Goal: Task Accomplishment & Management: Use online tool/utility

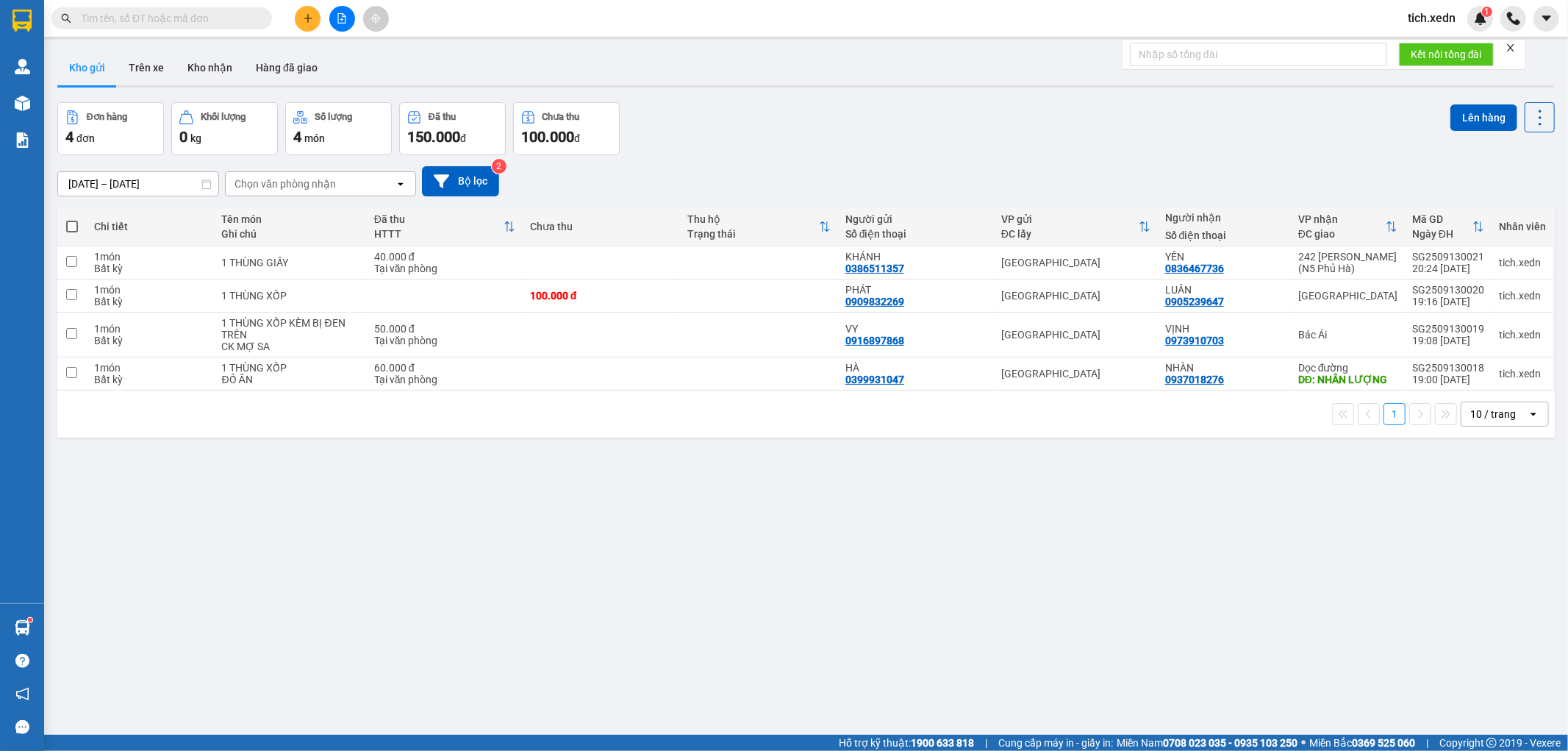
click at [68, 224] on span at bounding box center [72, 226] width 11 height 11
click at [72, 219] on input "checkbox" at bounding box center [72, 219] width 0 height 0
checkbox input "true"
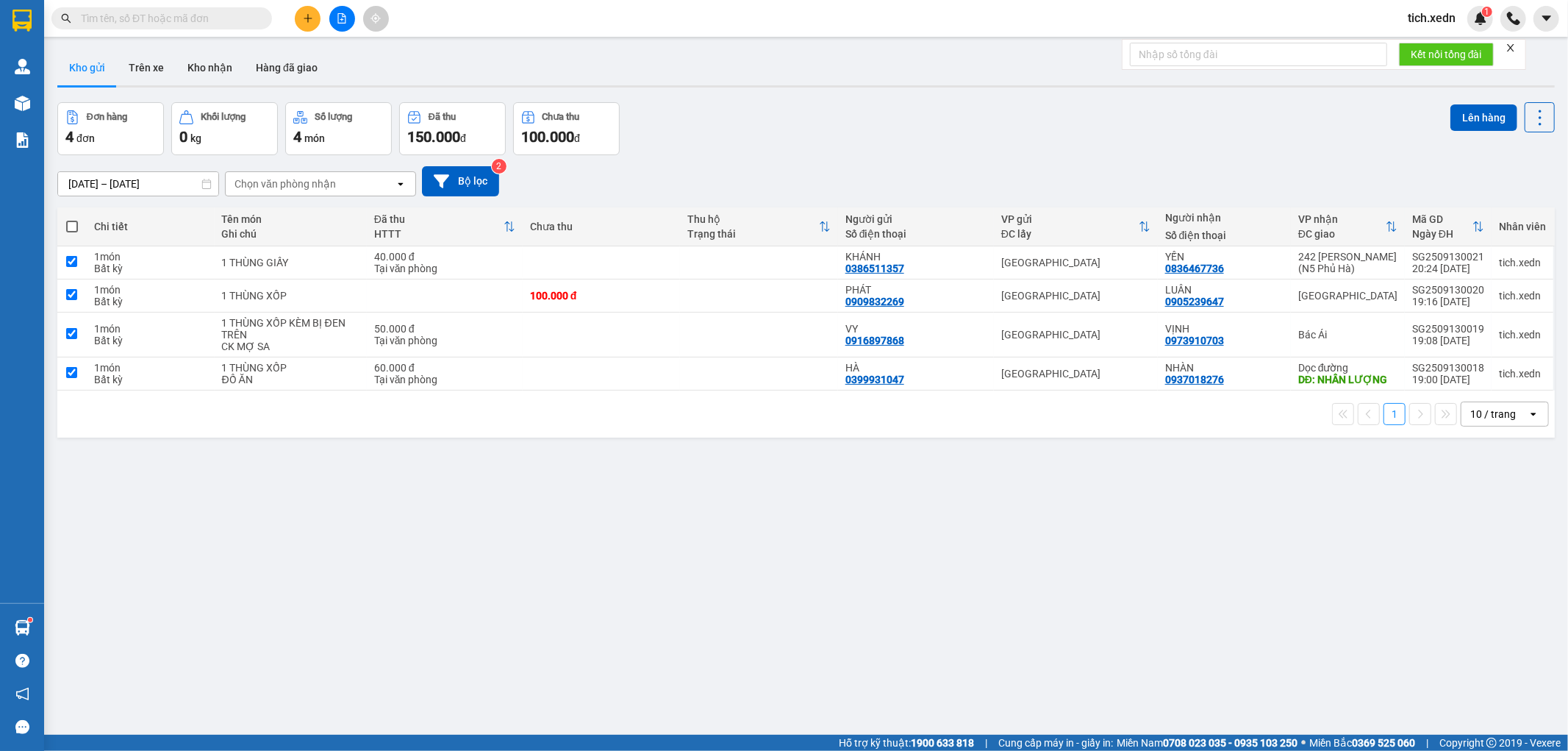
checkbox input "true"
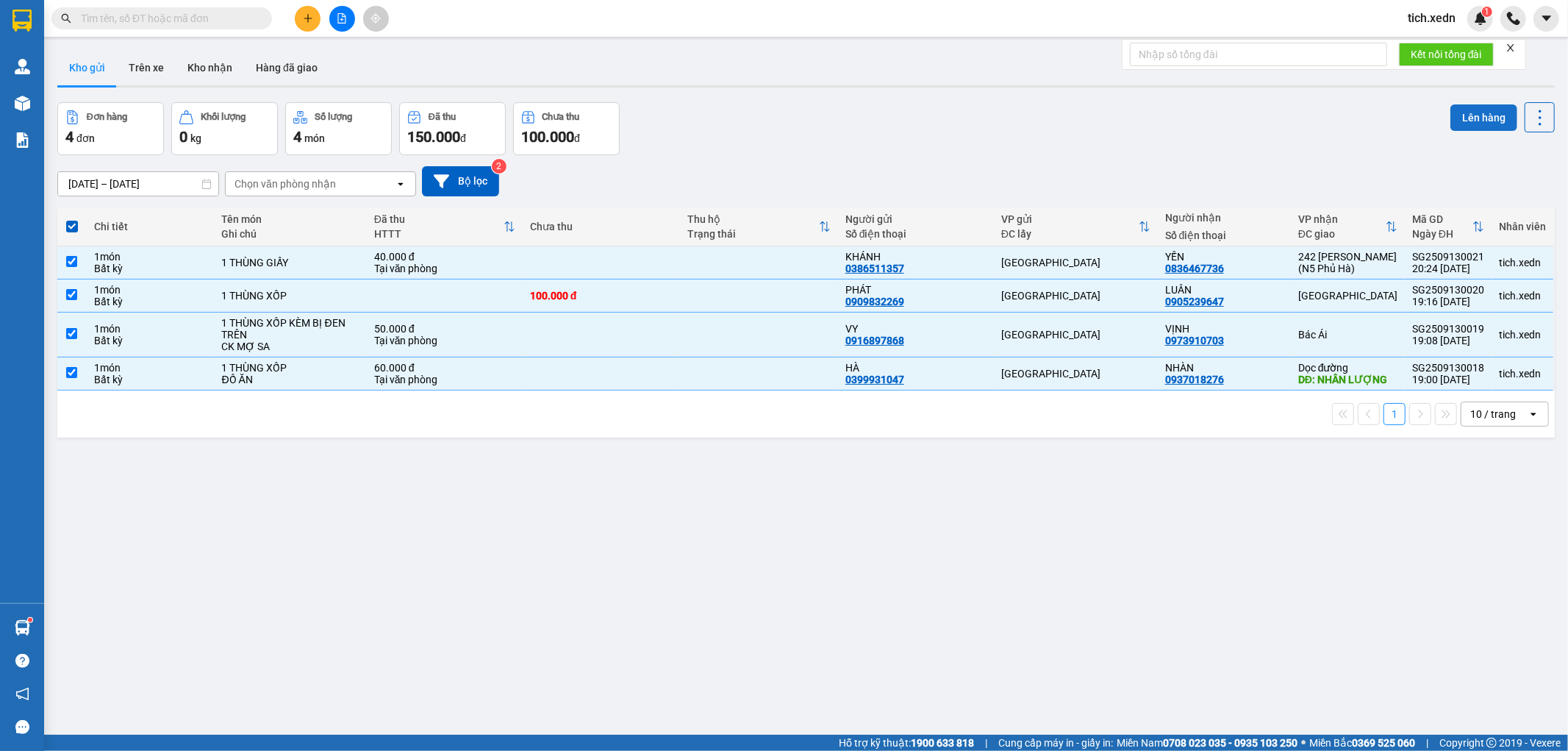
click at [1451, 112] on button "Lên hàng" at bounding box center [1484, 118] width 67 height 27
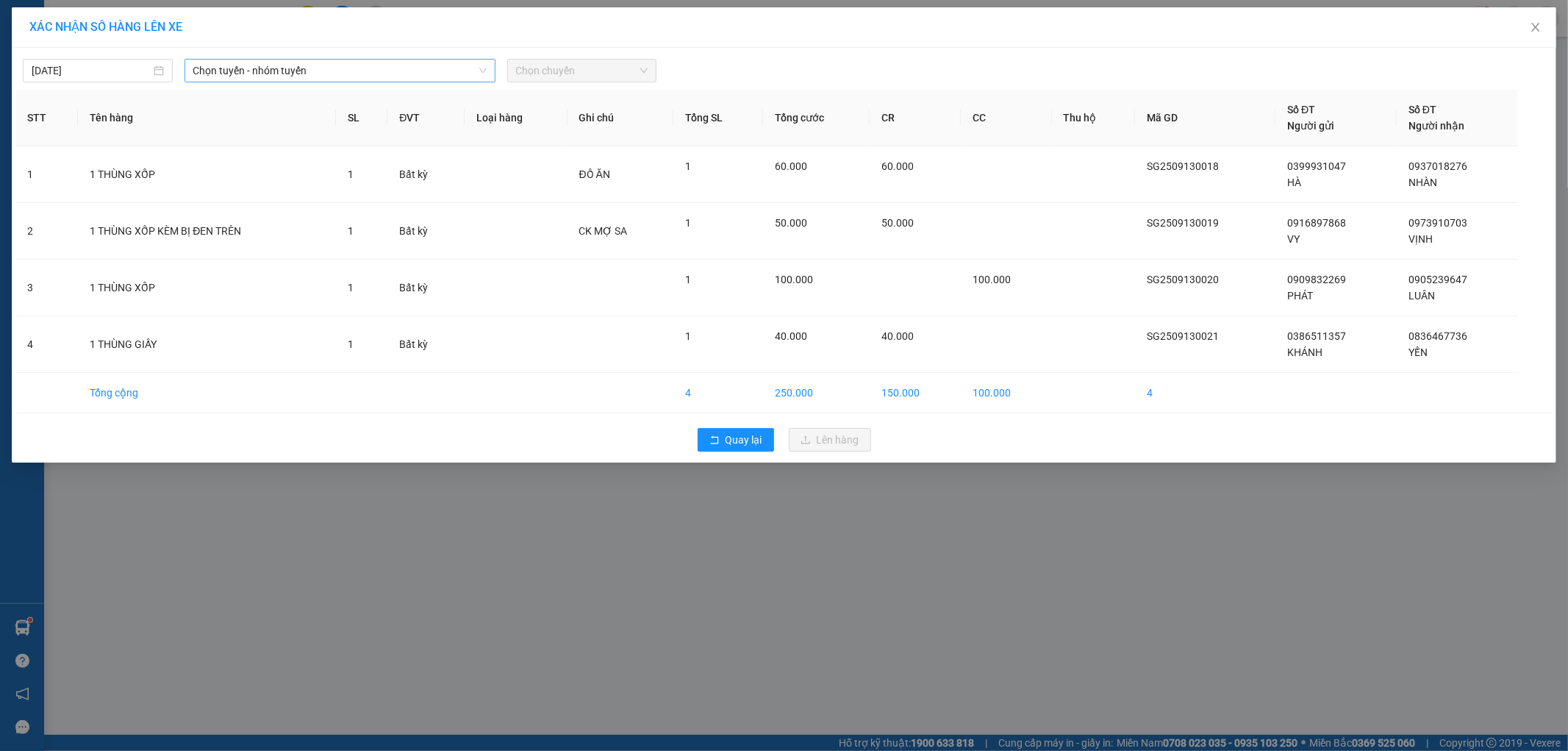
click at [318, 64] on span "Chọn tuyến - nhóm tuyến" at bounding box center [340, 70] width 293 height 22
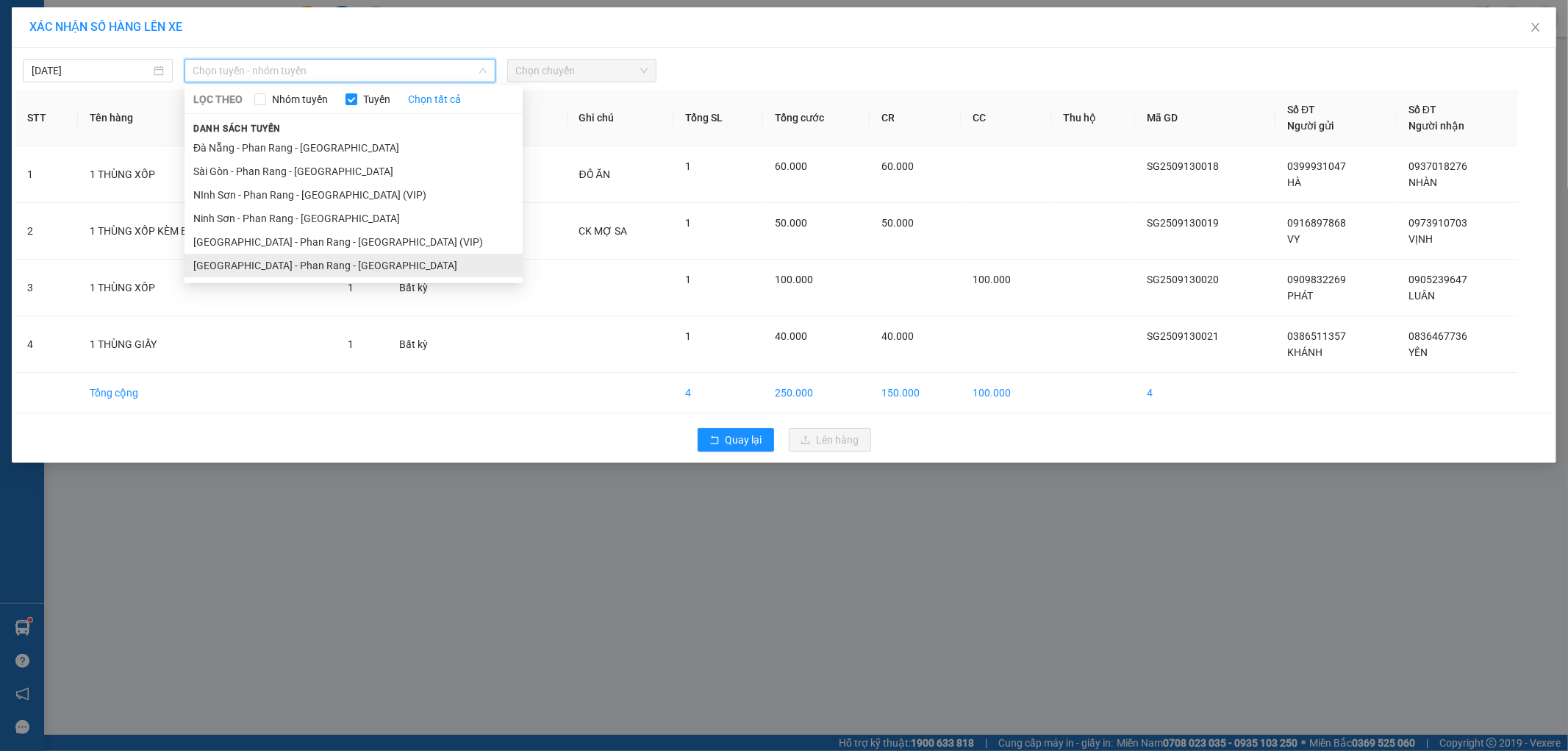
click at [301, 266] on li "[GEOGRAPHIC_DATA] - Phan Rang - [GEOGRAPHIC_DATA]" at bounding box center [353, 265] width 338 height 24
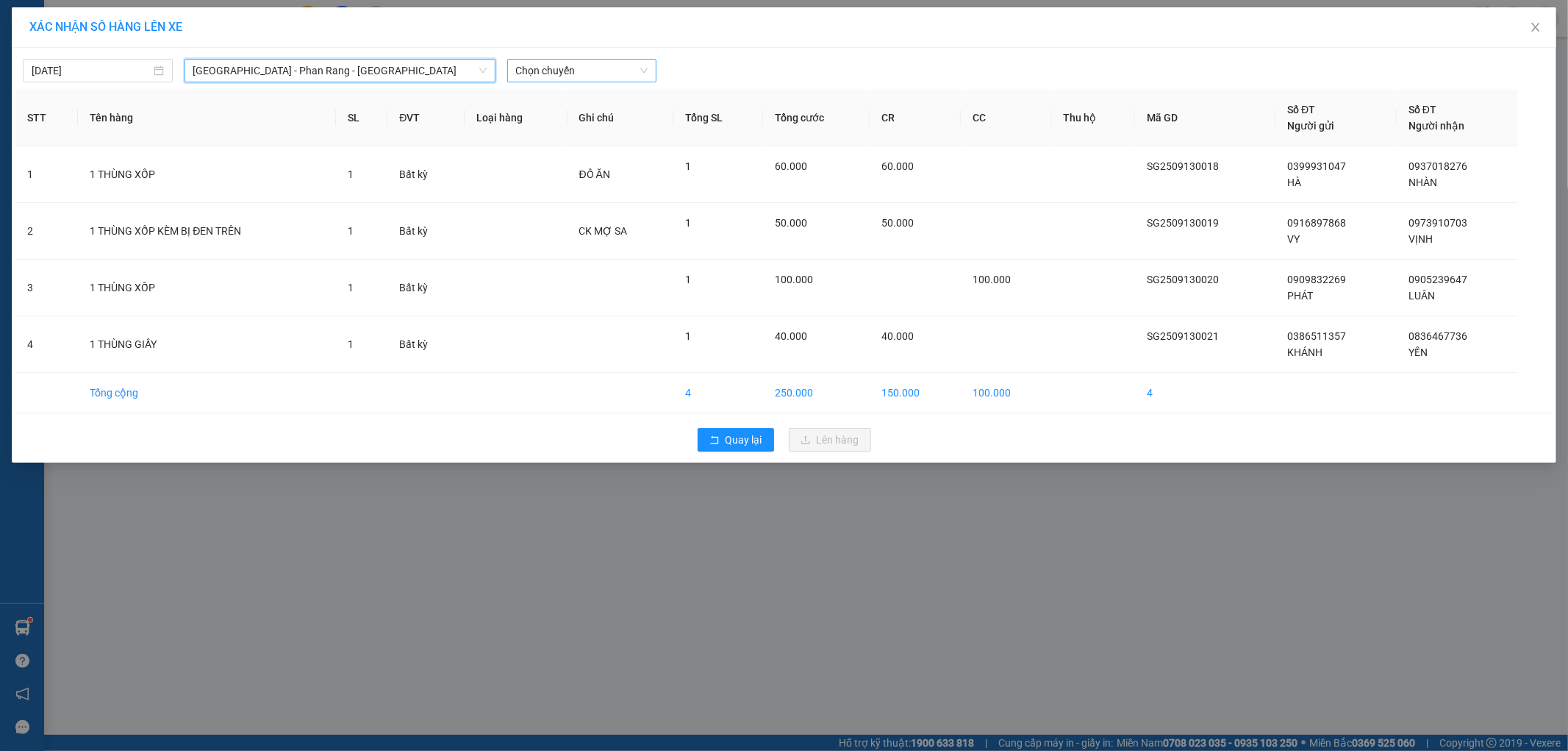
click at [637, 66] on span "Chọn chuyến" at bounding box center [582, 70] width 133 height 22
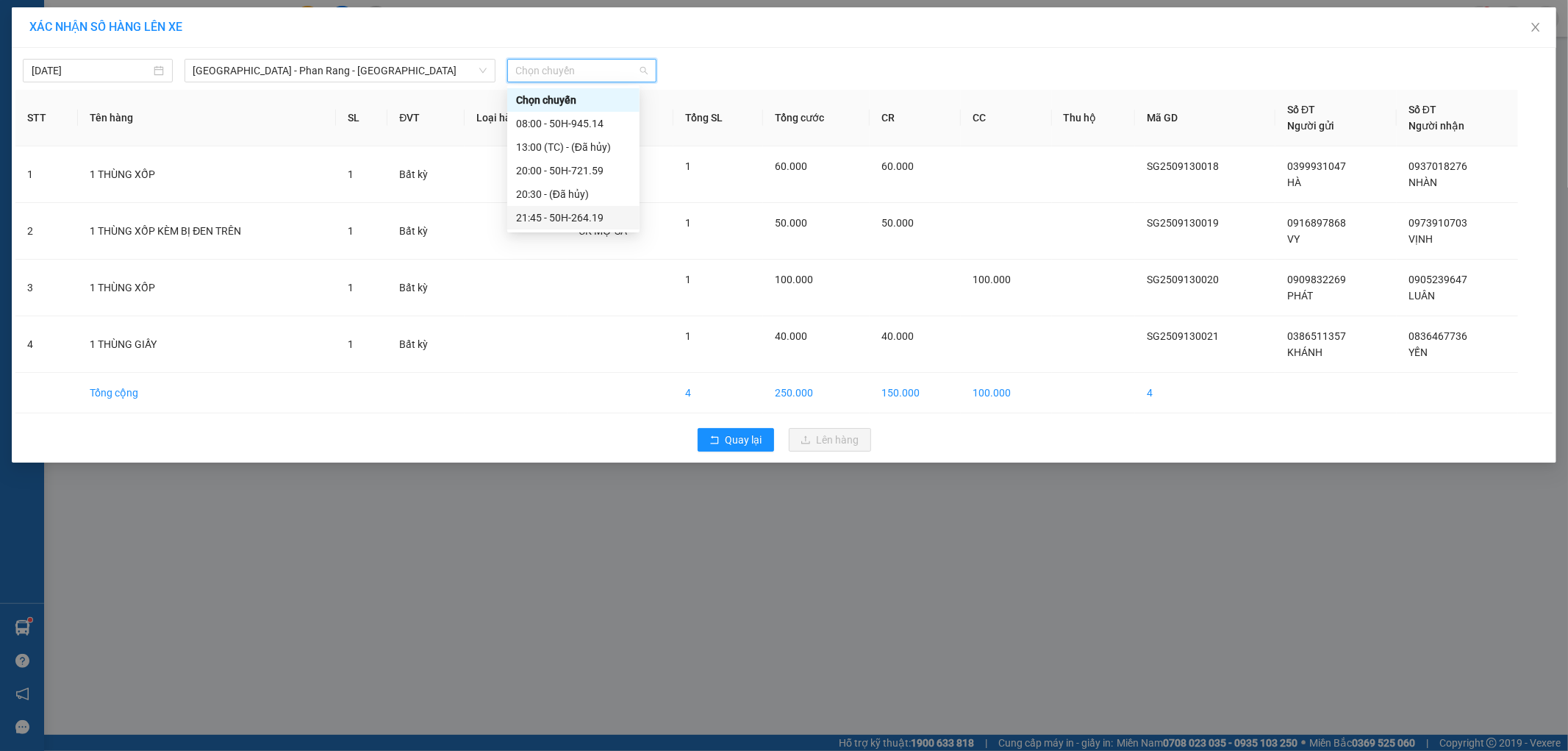
click at [595, 214] on div "21:45 - 50H-264.19" at bounding box center [573, 217] width 115 height 16
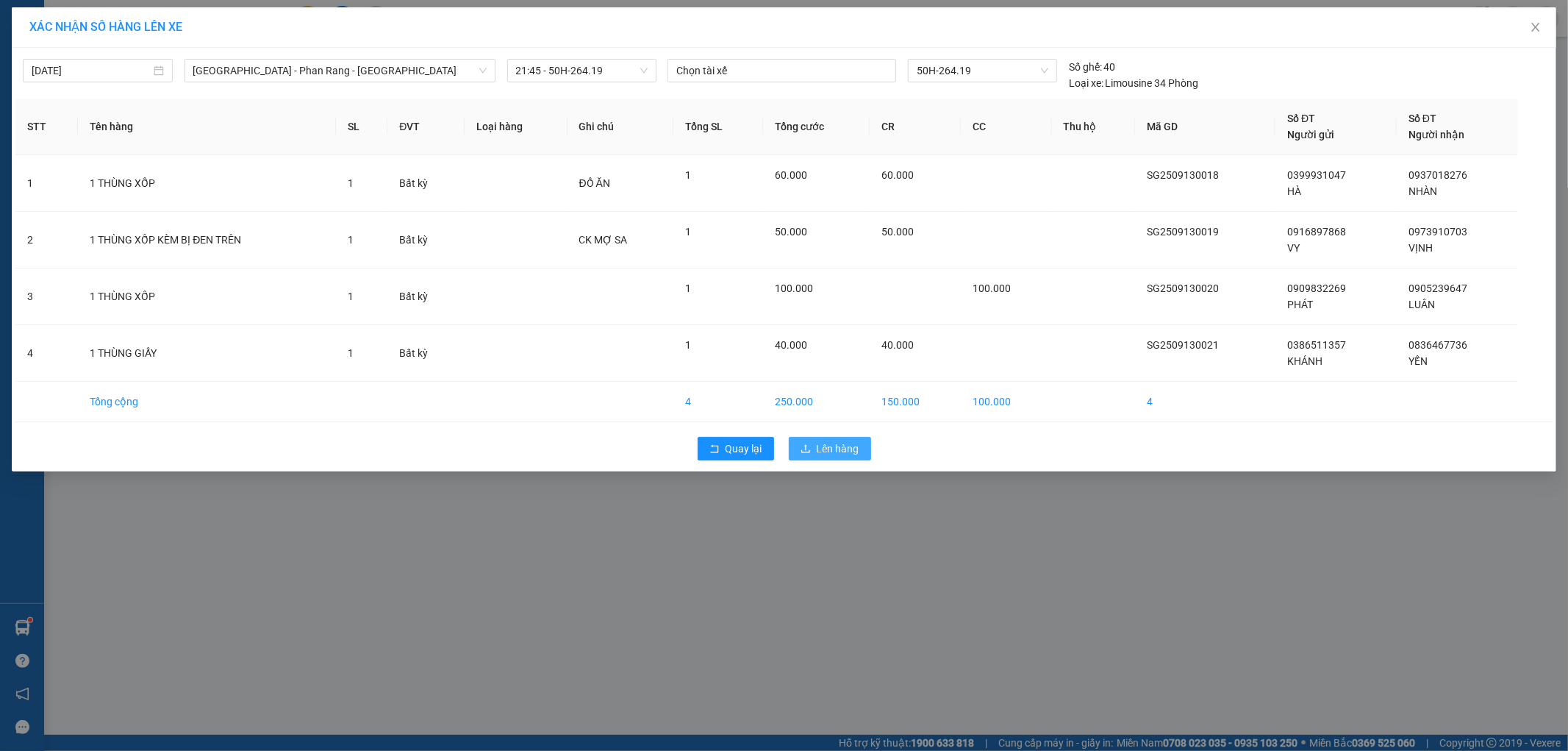
click at [807, 437] on button "Lên hàng" at bounding box center [829, 448] width 82 height 24
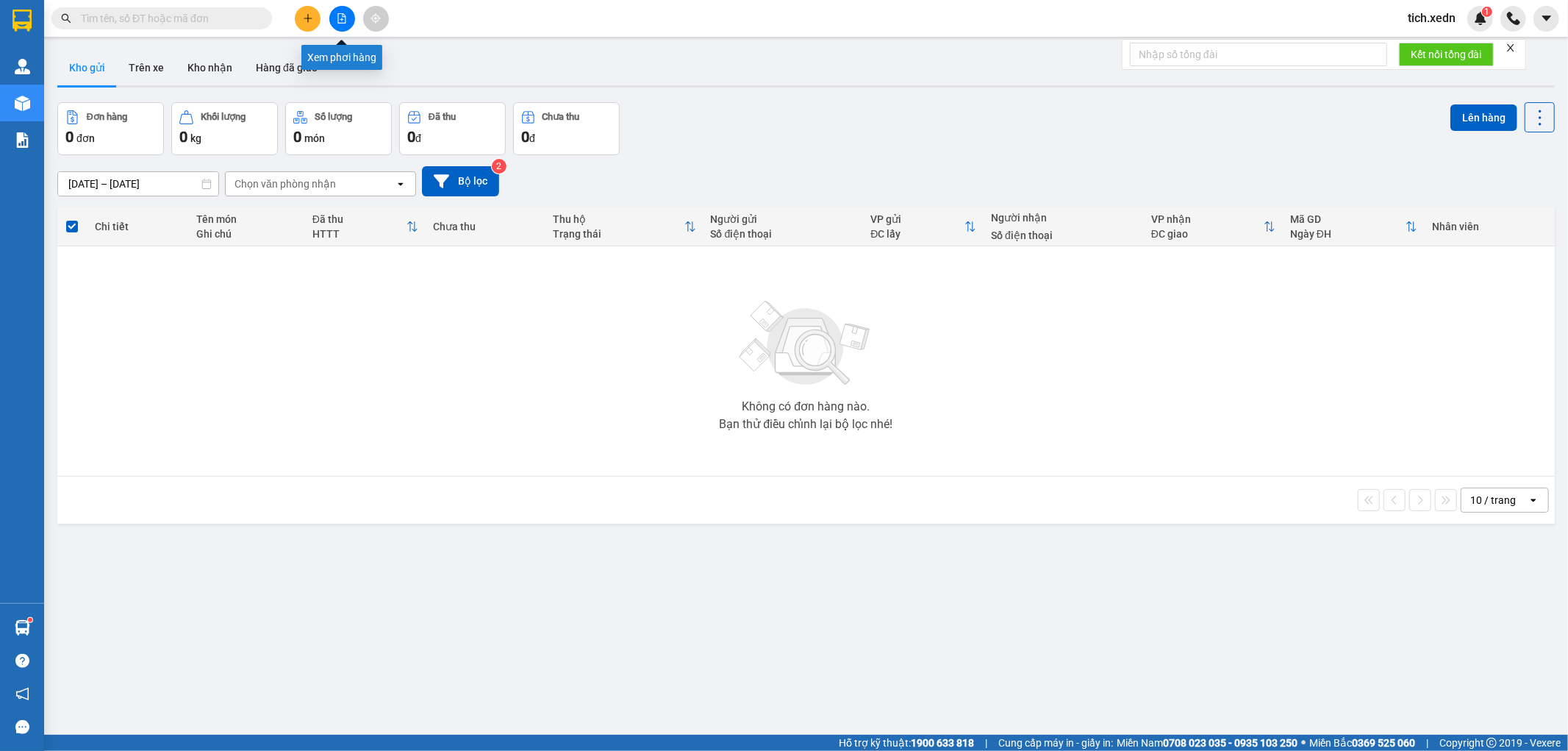
click at [337, 15] on icon "file-add" at bounding box center [342, 19] width 11 height 11
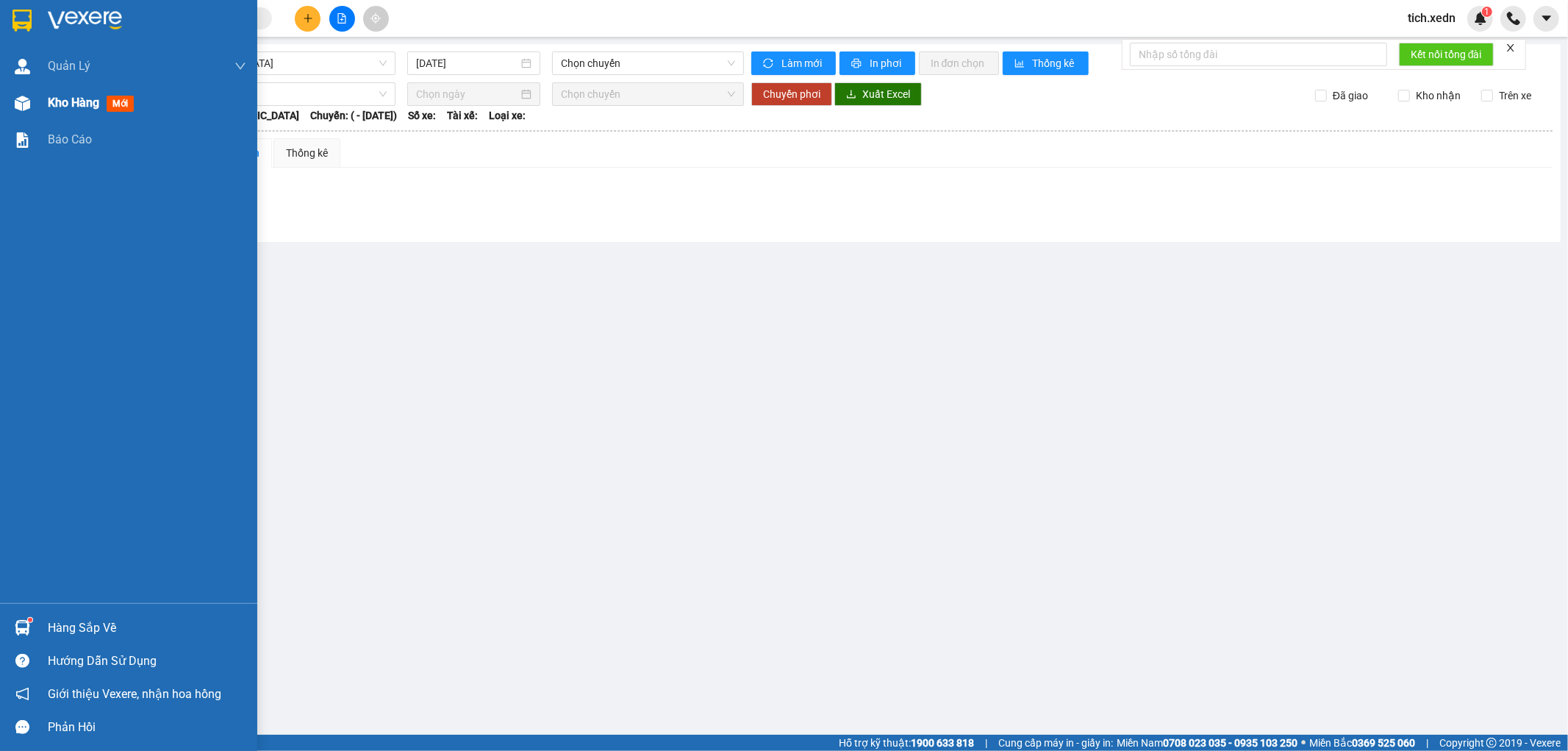
click at [52, 99] on span "Kho hàng" at bounding box center [73, 102] width 51 height 14
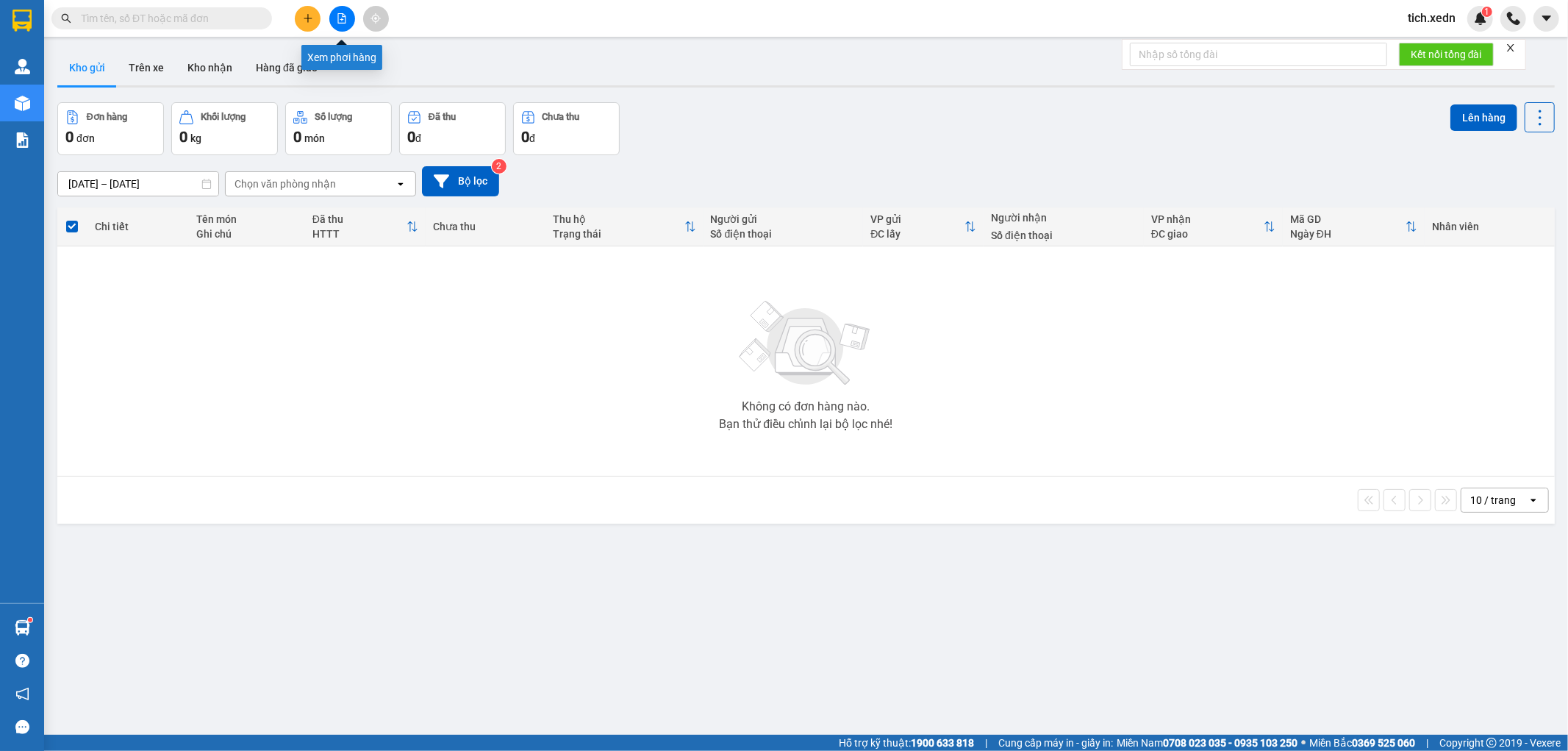
click at [345, 20] on icon "file-add" at bounding box center [342, 19] width 8 height 11
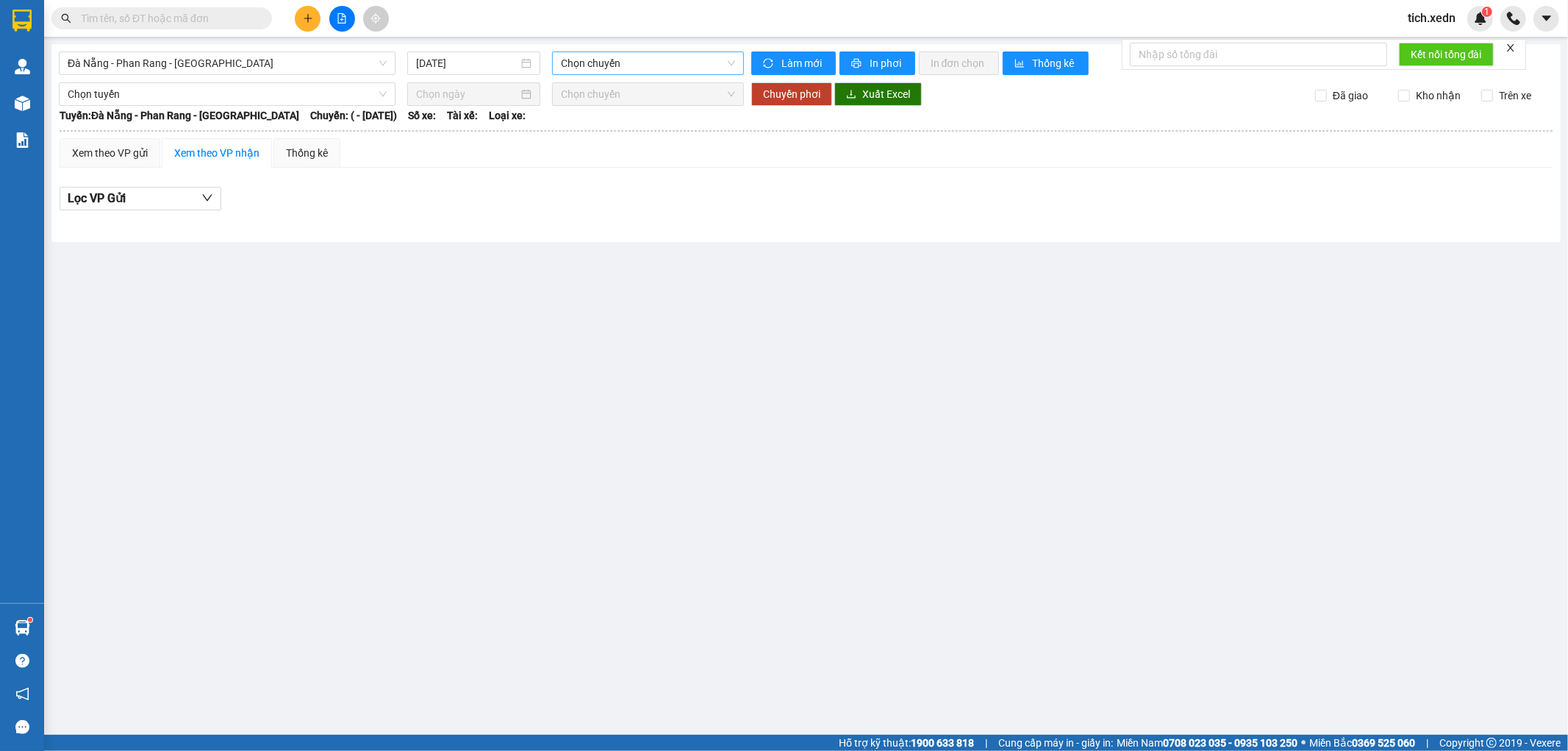
click at [633, 70] on span "Chọn chuyến" at bounding box center [648, 63] width 173 height 22
click at [295, 48] on div "[GEOGRAPHIC_DATA] - [GEOGRAPHIC_DATA] - [GEOGRAPHIC_DATA] [DATE] Chọn chuyến Là…" at bounding box center [806, 143] width 1510 height 198
click at [299, 67] on span "Đà Nẵng - Phan Rang - [GEOGRAPHIC_DATA]" at bounding box center [227, 63] width 319 height 22
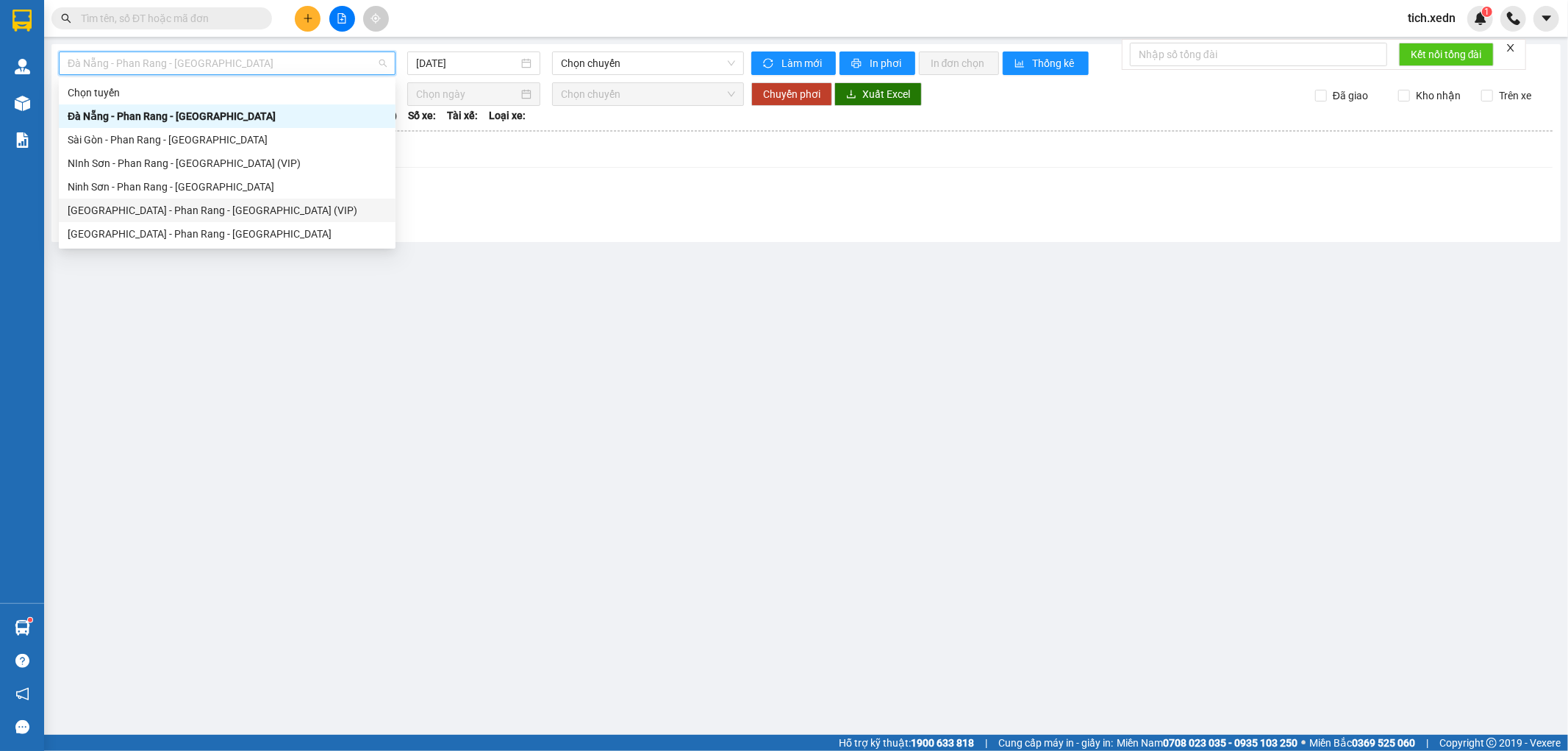
click at [263, 214] on div "[GEOGRAPHIC_DATA] - Phan Rang - [GEOGRAPHIC_DATA] (VIP)" at bounding box center [227, 210] width 319 height 16
type input "[DATE]"
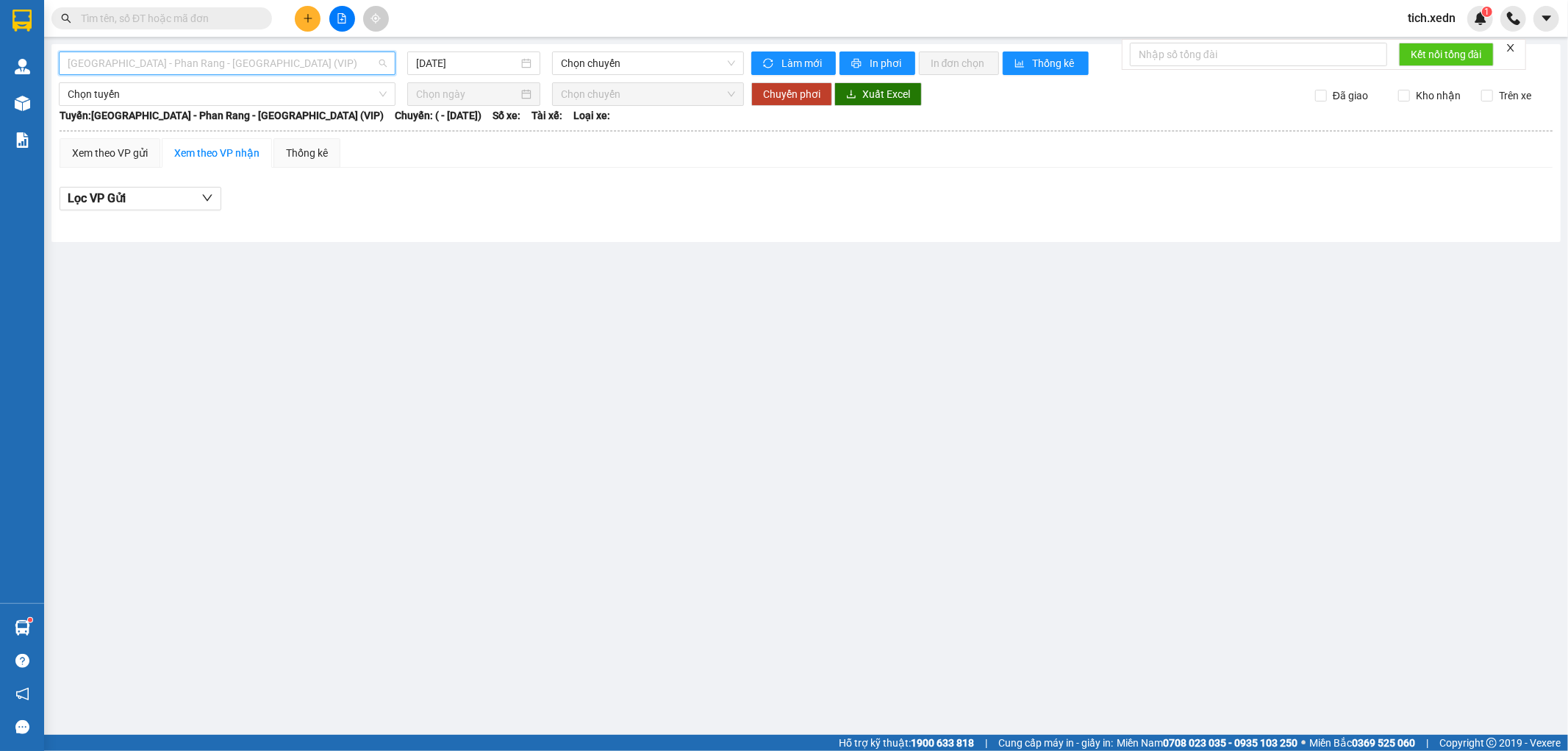
click at [265, 66] on span "[GEOGRAPHIC_DATA] - Phan Rang - [GEOGRAPHIC_DATA] (VIP)" at bounding box center [227, 63] width 319 height 22
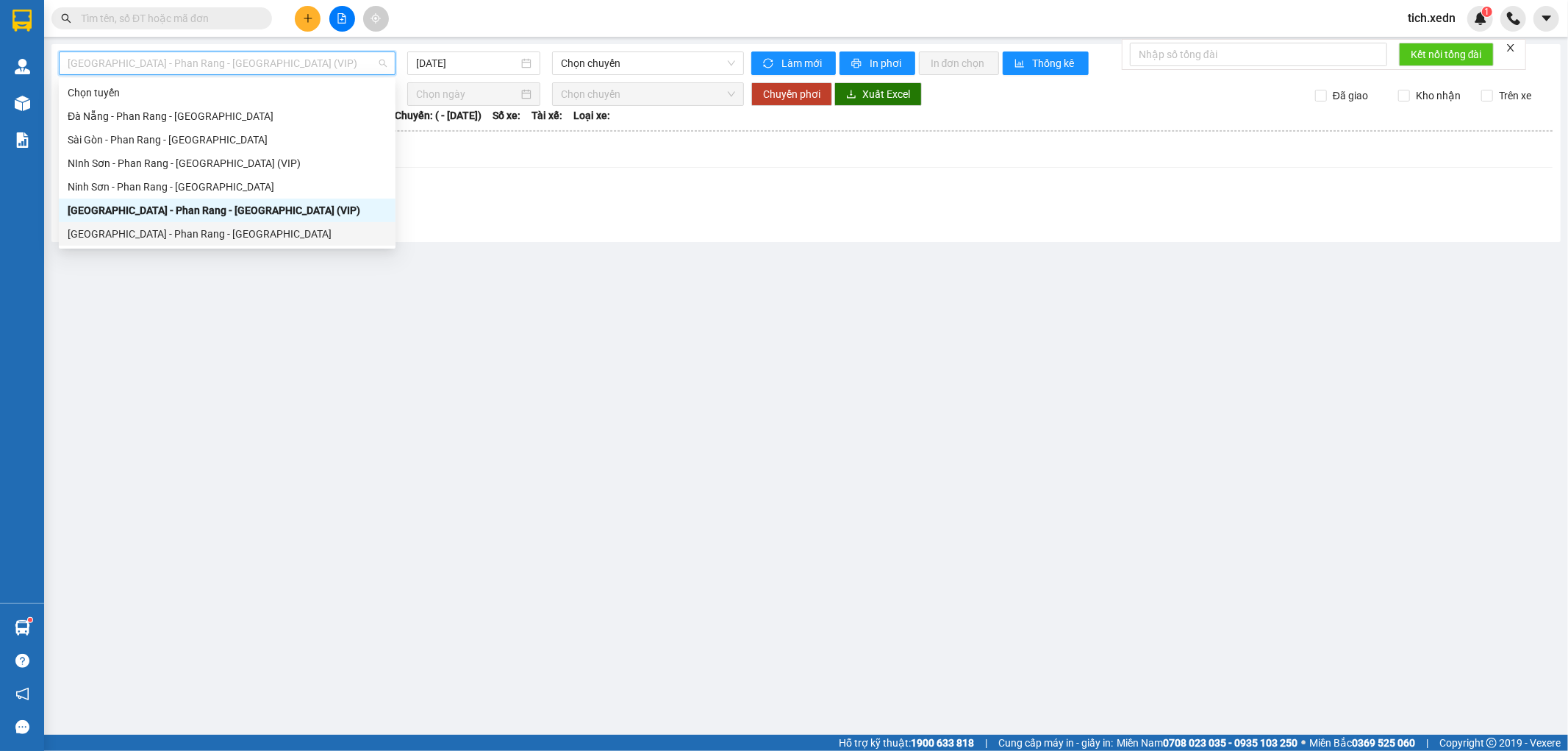
click at [244, 230] on div "[GEOGRAPHIC_DATA] - Phan Rang - [GEOGRAPHIC_DATA]" at bounding box center [227, 234] width 319 height 16
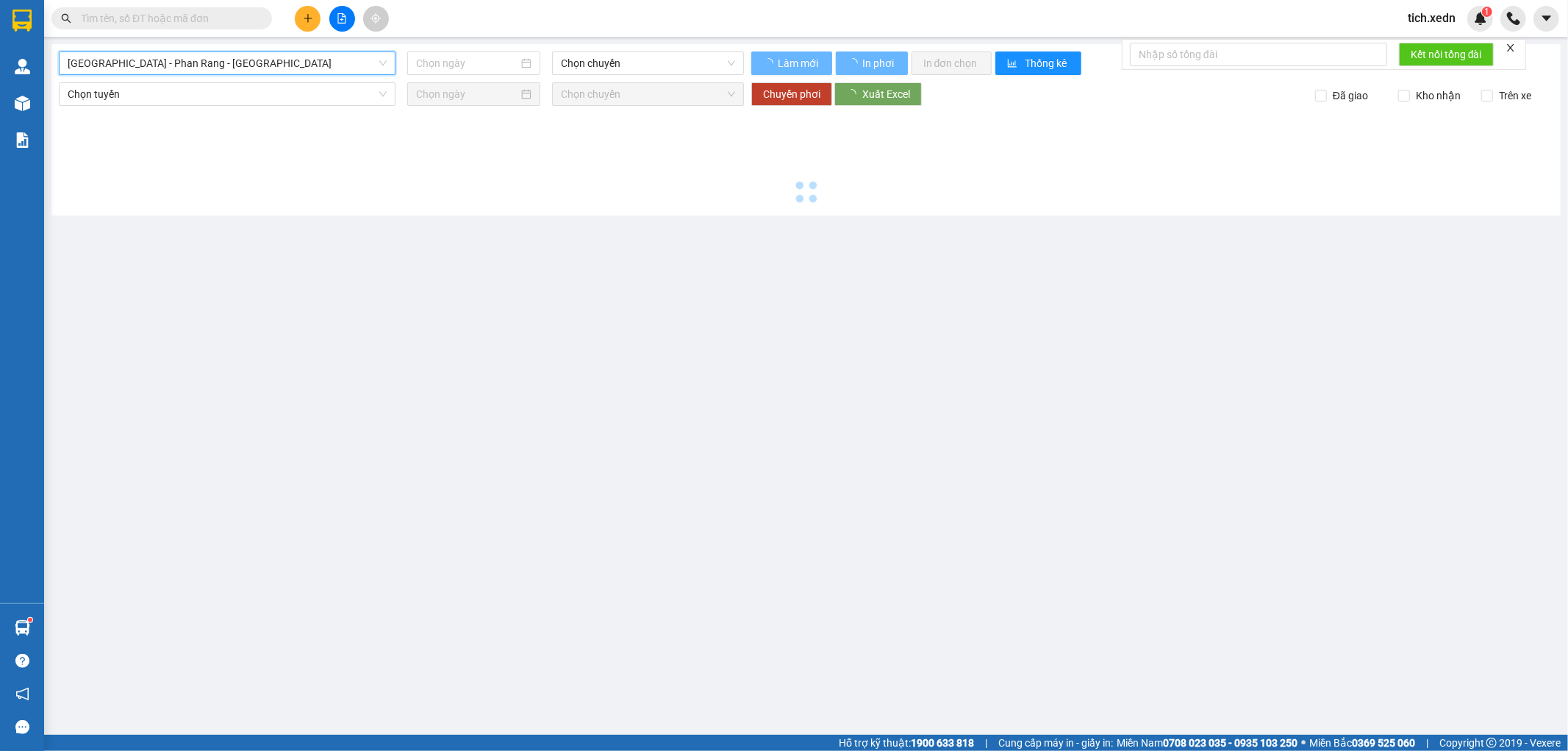
type input "[DATE]"
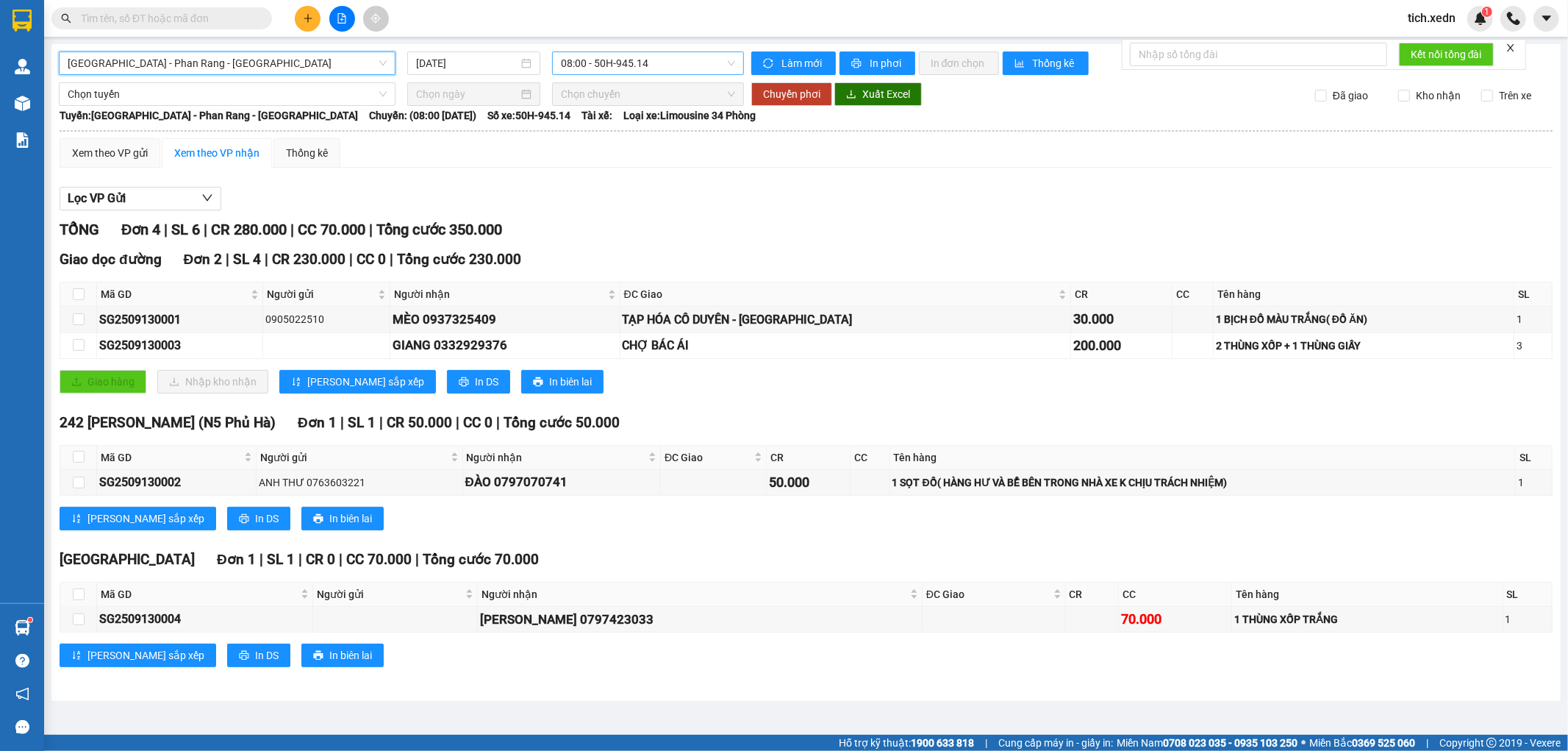
click at [629, 53] on span "08:00 - 50H-945.14" at bounding box center [648, 63] width 173 height 22
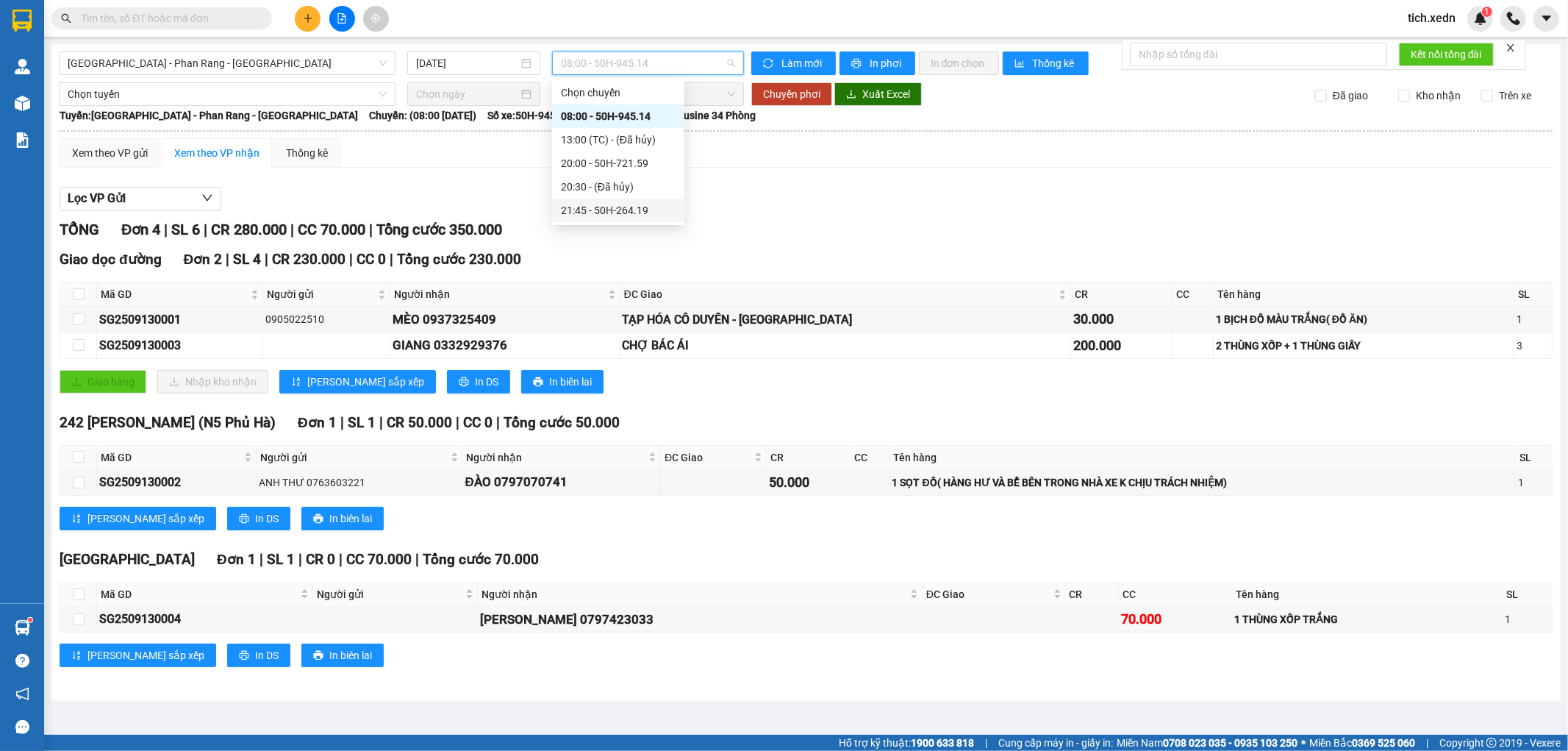
click at [619, 209] on div "21:45 - 50H-264.19" at bounding box center [618, 210] width 115 height 16
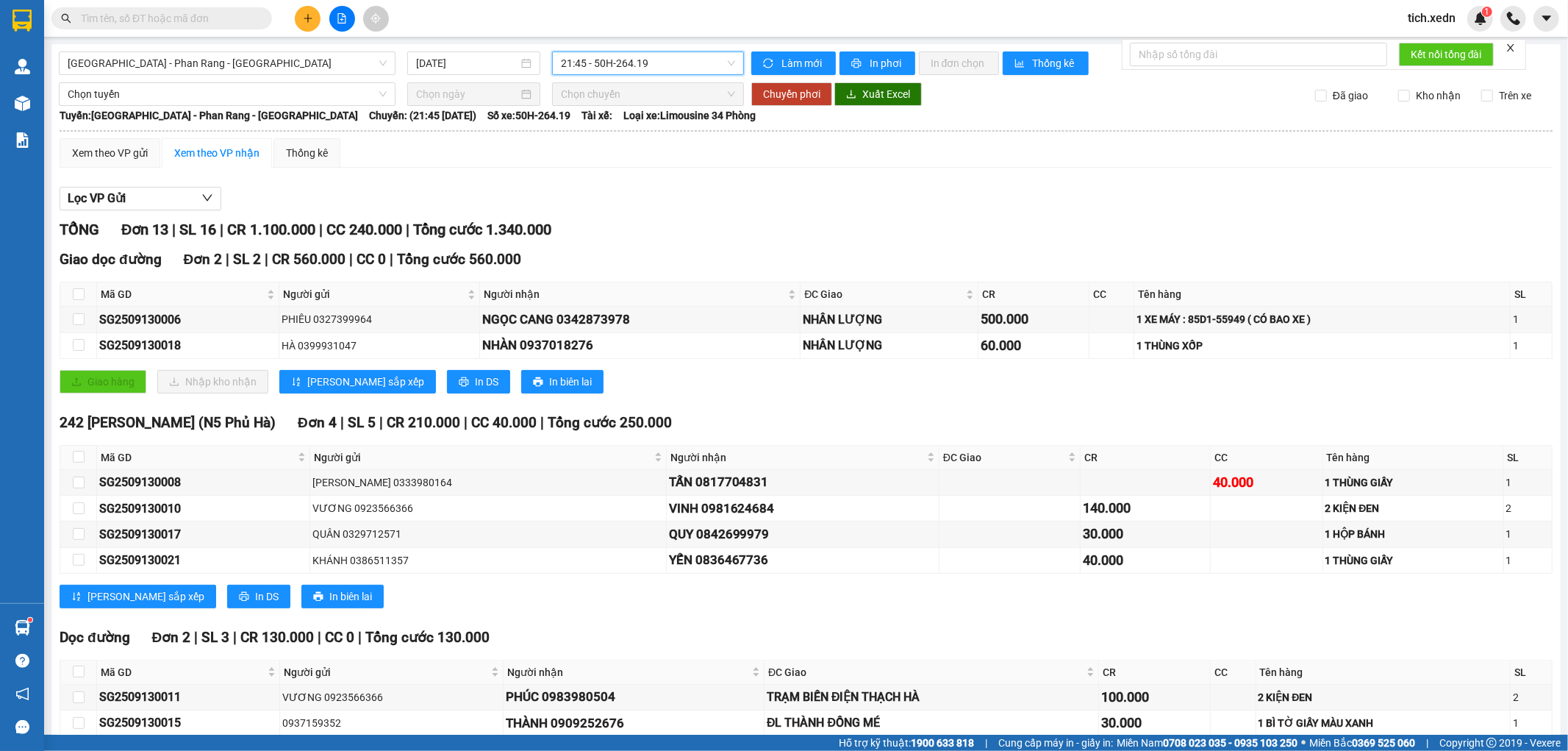
click at [708, 57] on span "21:45 - 50H-264.19" at bounding box center [648, 63] width 173 height 22
click at [641, 159] on div "20:00 - 50H-721.59" at bounding box center [615, 163] width 115 height 16
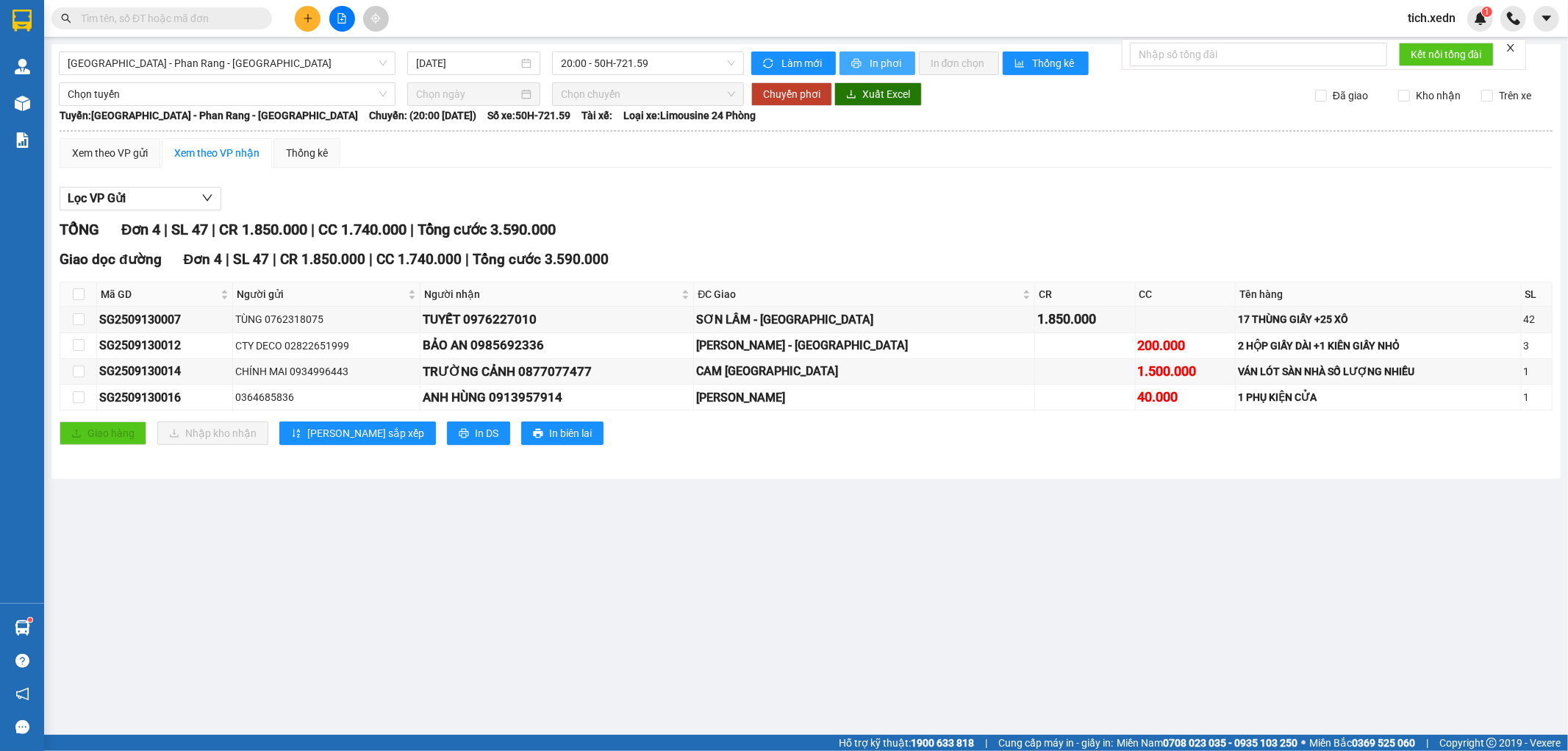
click at [881, 59] on span "In phơi" at bounding box center [887, 63] width 34 height 16
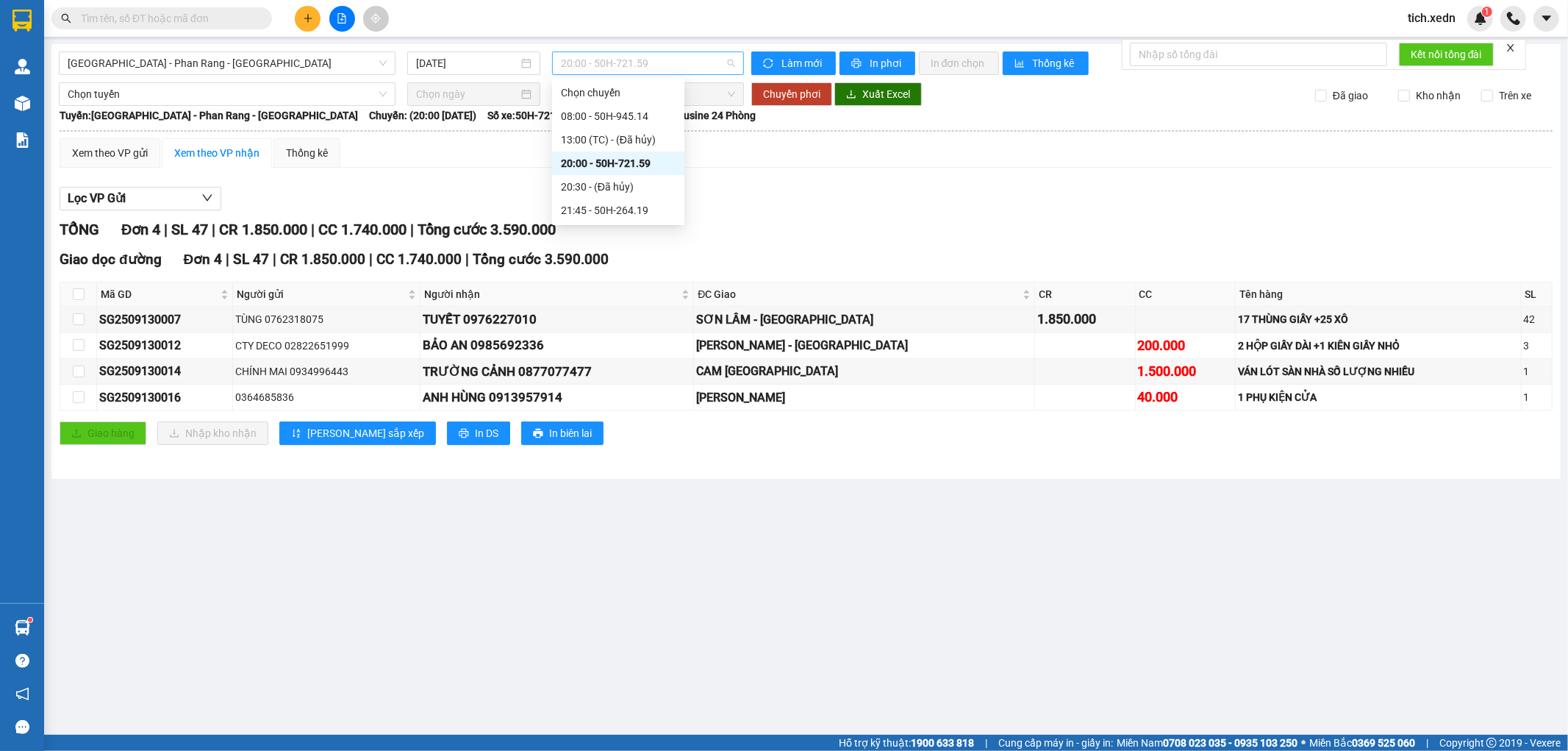
click at [600, 68] on span "20:00 - 50H-721.59" at bounding box center [648, 63] width 173 height 22
click at [589, 207] on div "21:45 - 50H-264.19" at bounding box center [618, 210] width 115 height 16
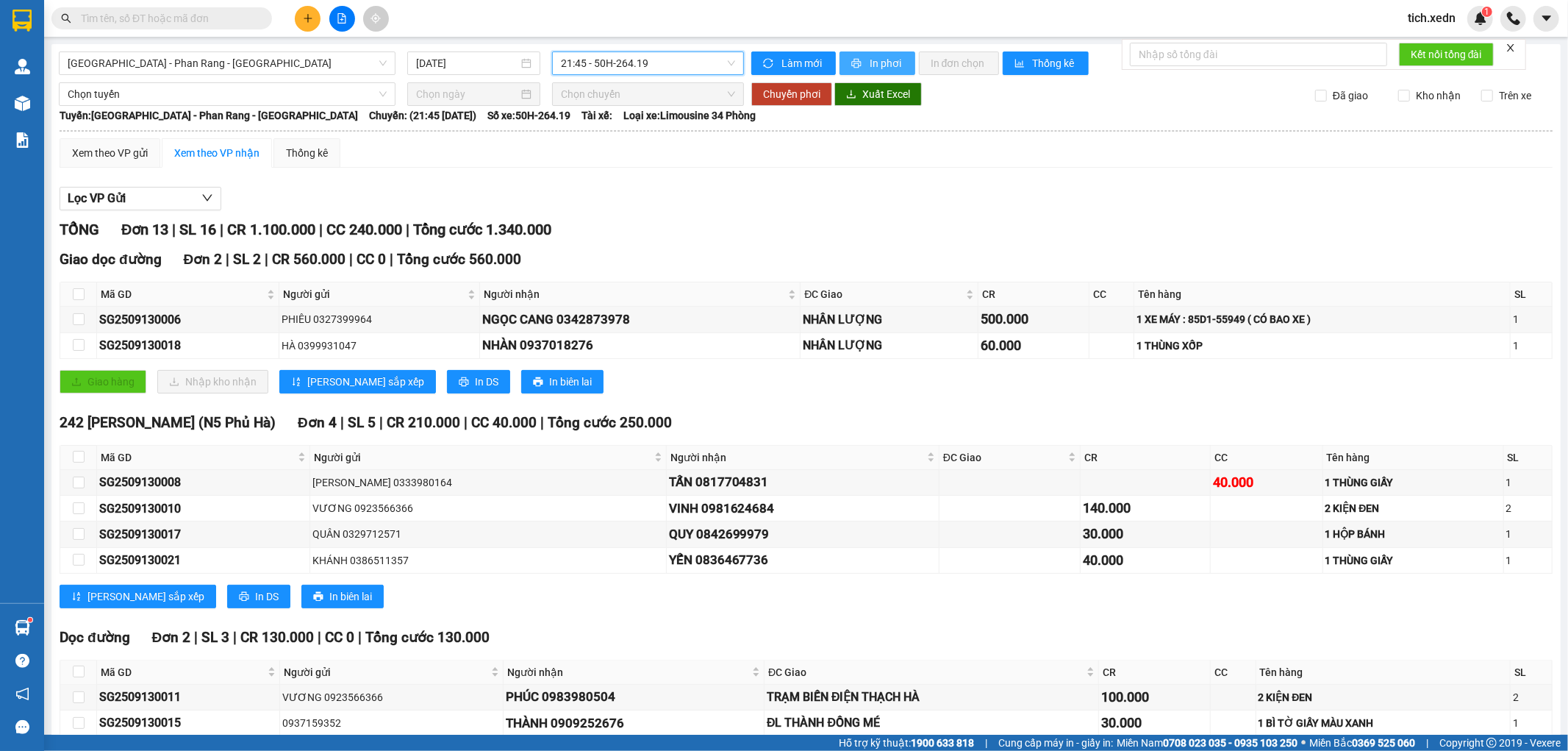
click at [878, 57] on span "In phơi" at bounding box center [887, 63] width 34 height 16
